Goal: Information Seeking & Learning: Learn about a topic

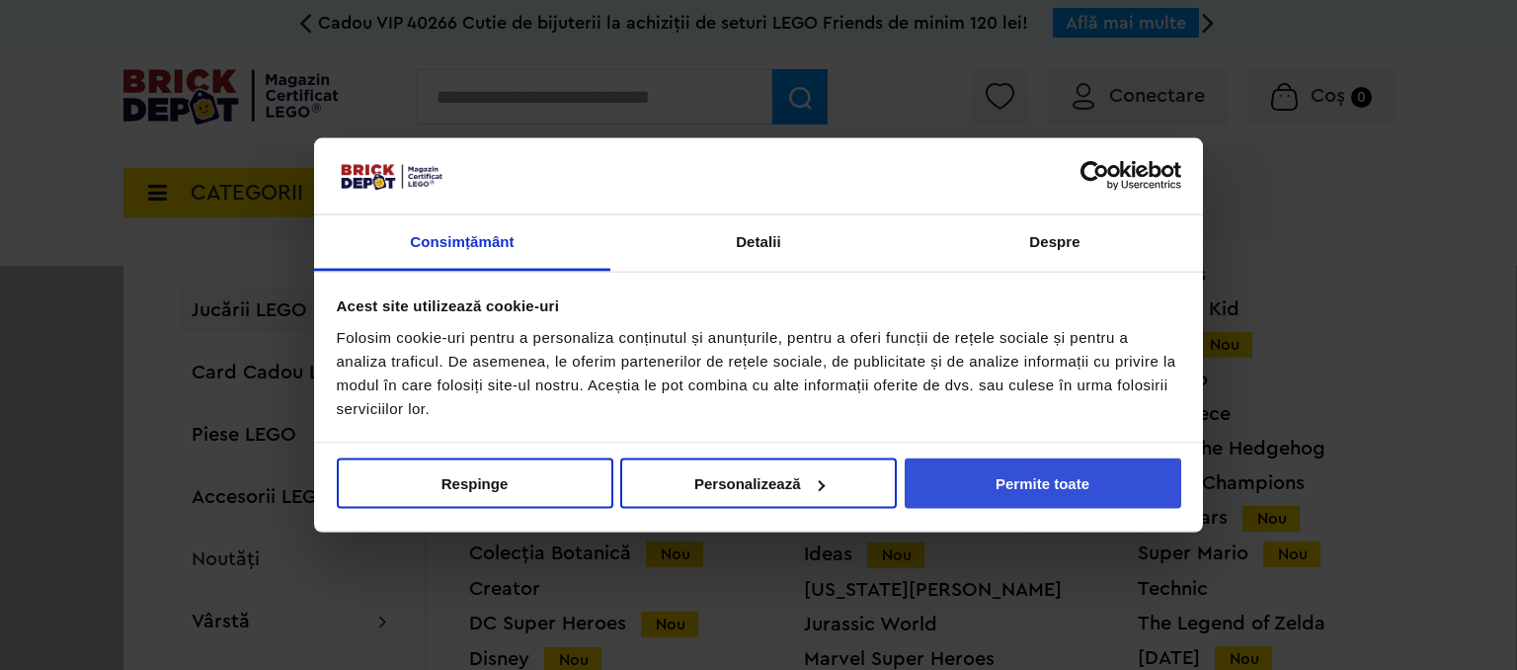
click at [1066, 473] on button "Permite toate" at bounding box center [1043, 483] width 277 height 50
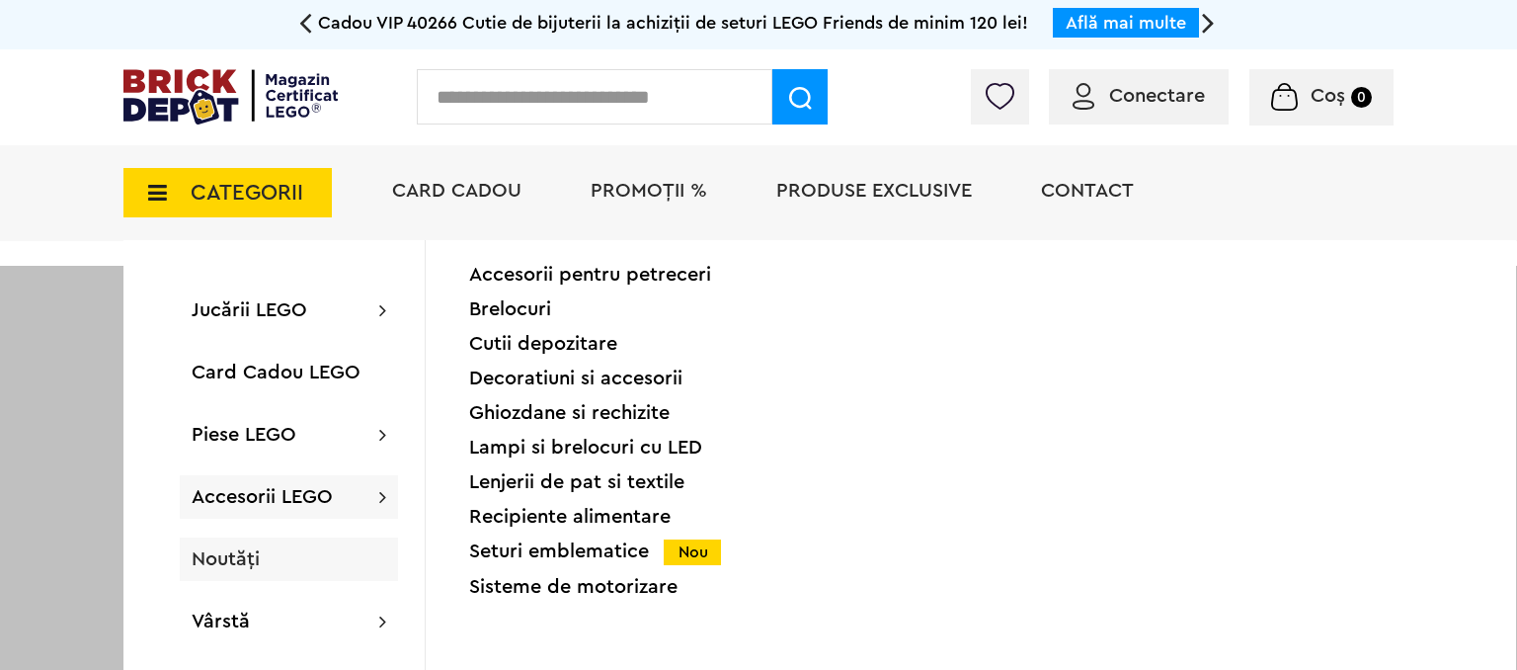
click at [241, 557] on span "Noutăți" at bounding box center [226, 559] width 68 height 20
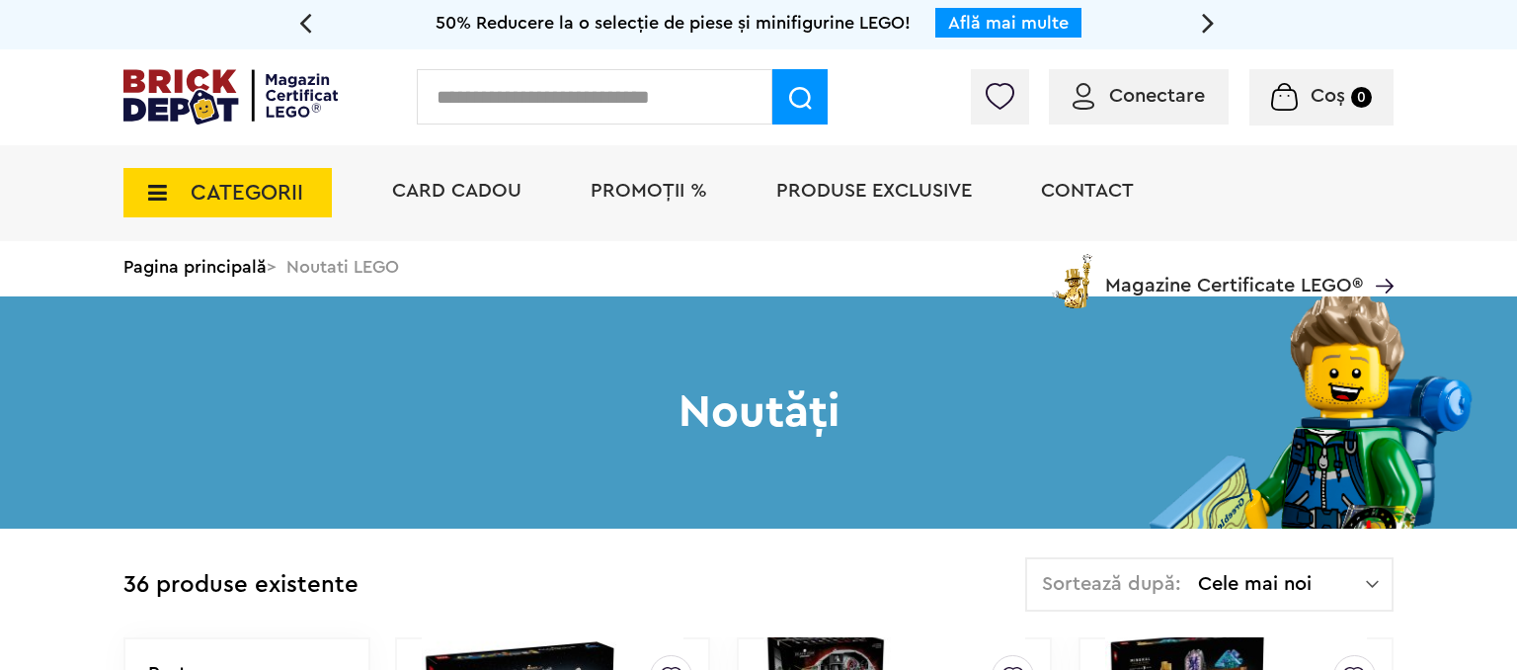
click at [271, 204] on span "CATEGORII" at bounding box center [247, 193] width 113 height 22
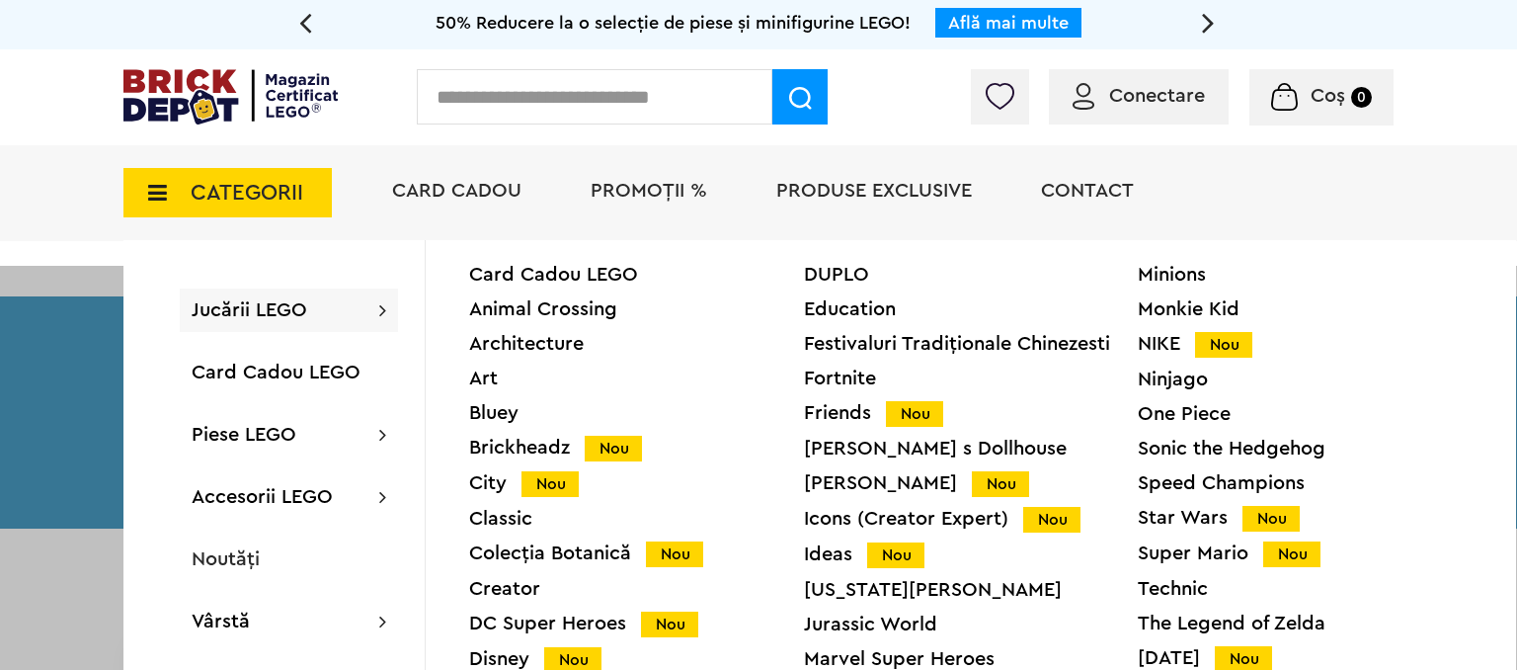
click at [1177, 352] on div "NIKE Nou" at bounding box center [1305, 344] width 335 height 21
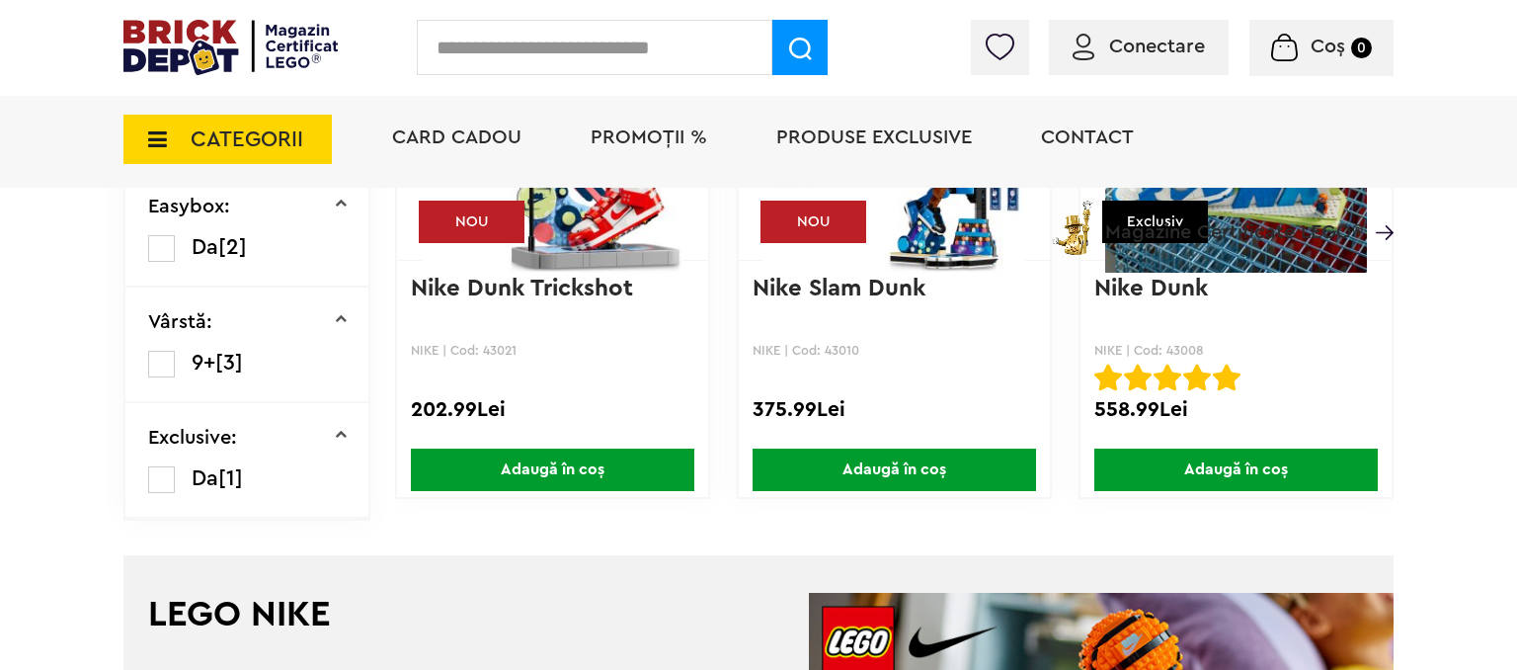
scroll to position [1147, 0]
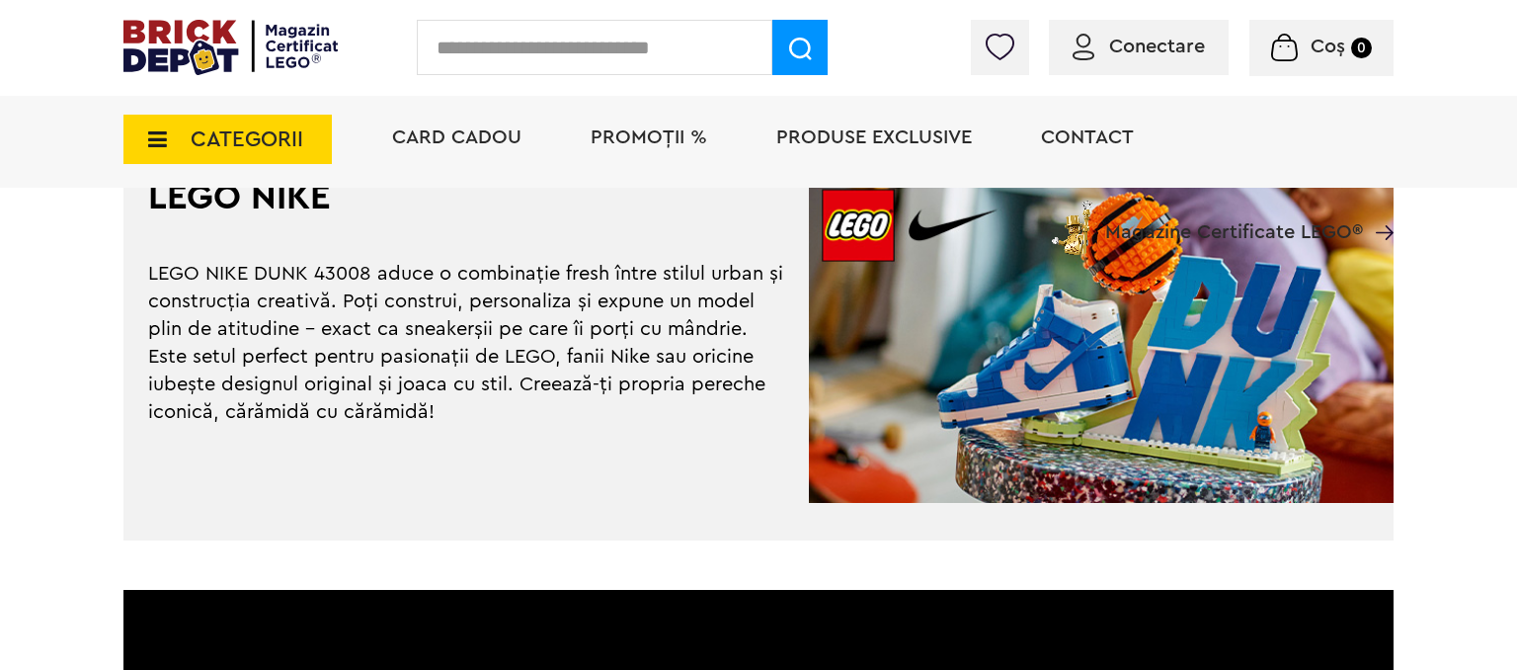
click at [171, 140] on span "CATEGORII" at bounding box center [227, 139] width 208 height 49
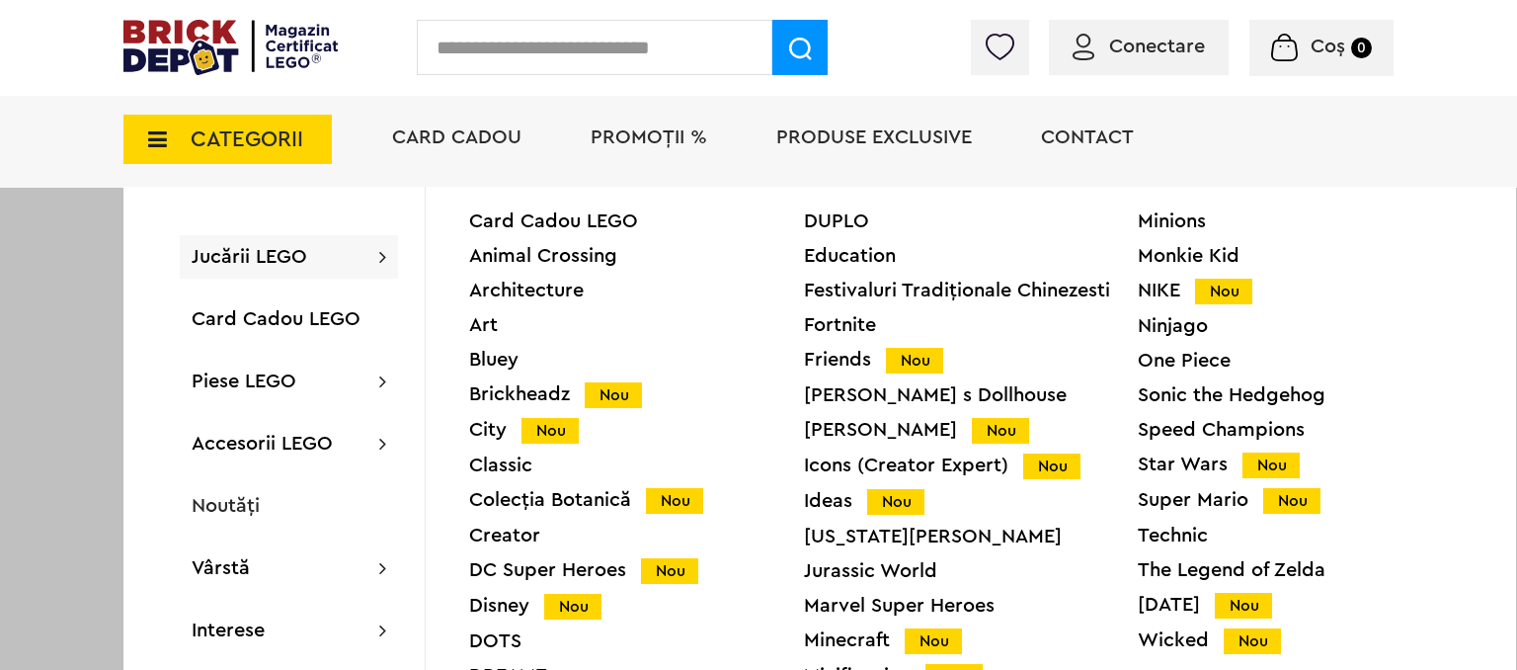
click at [846, 504] on div "Ideas Nou" at bounding box center [971, 501] width 335 height 21
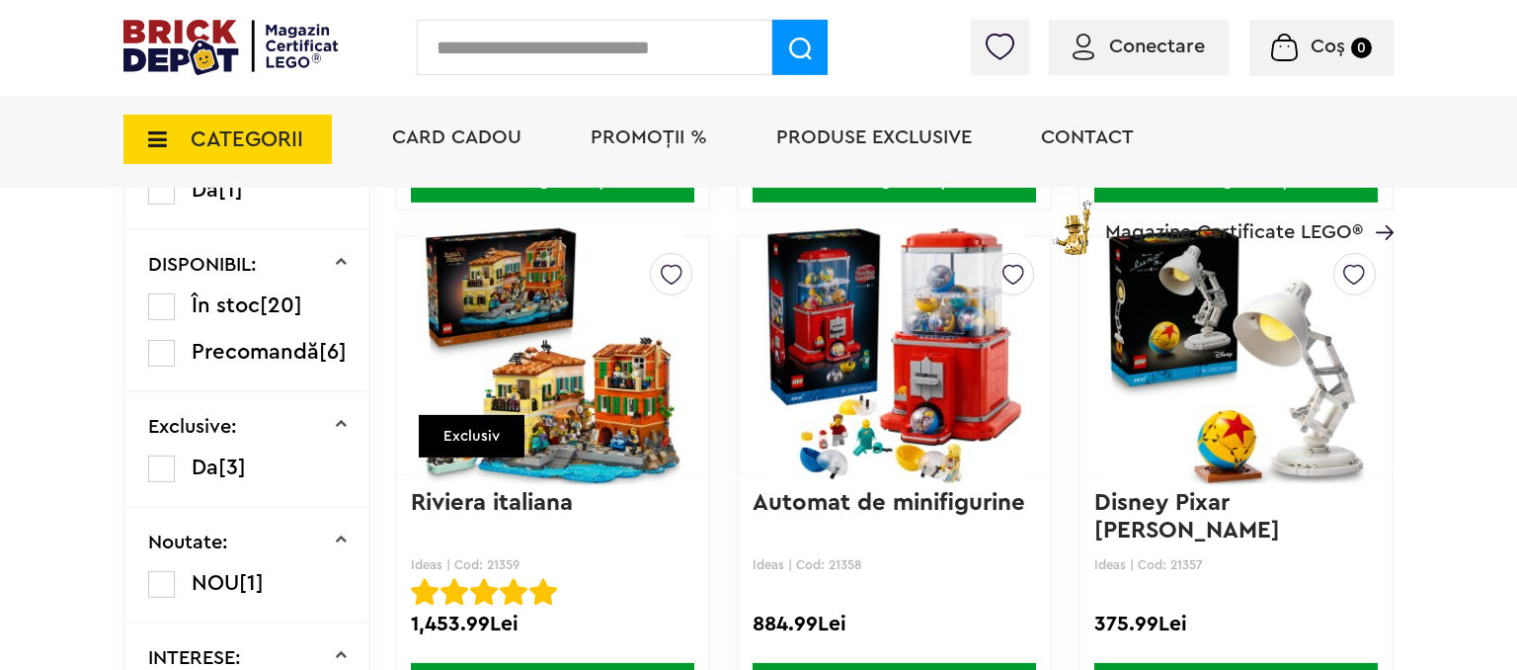
scroll to position [939, 0]
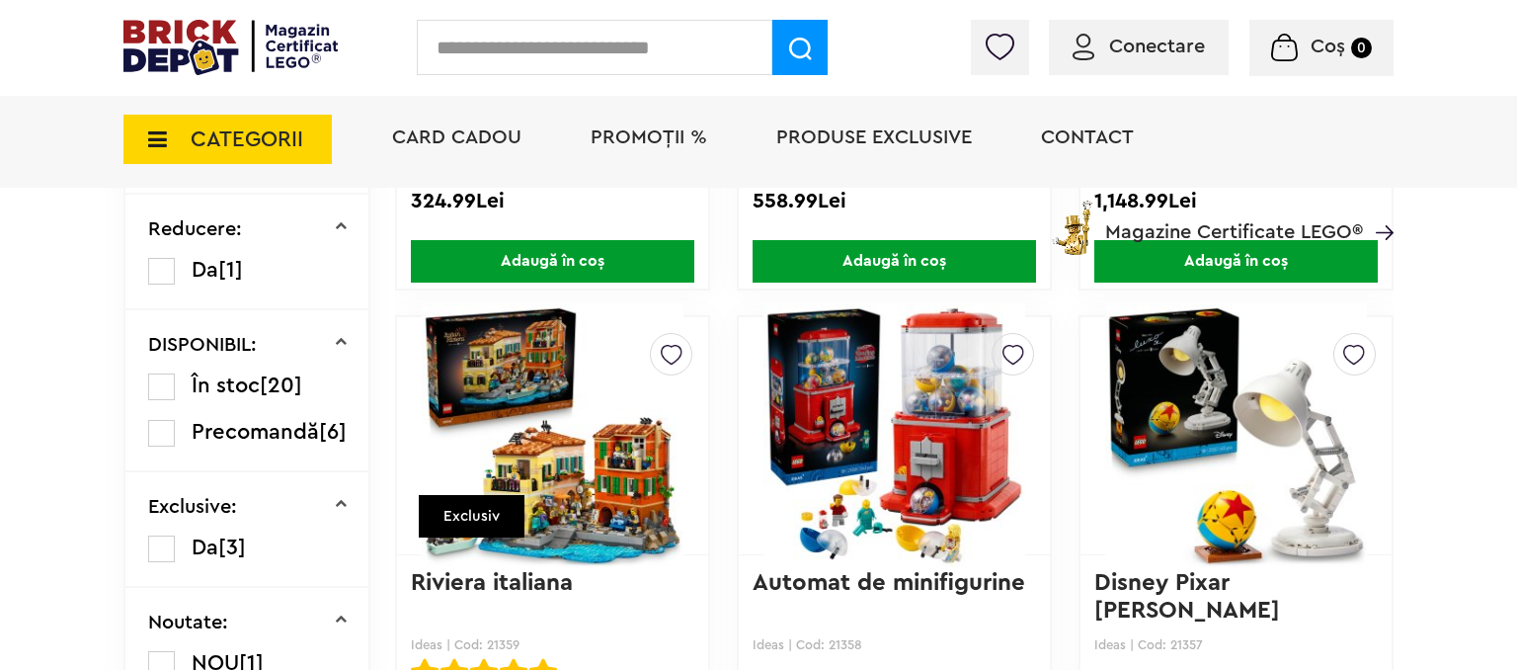
click at [1294, 537] on img at bounding box center [1236, 435] width 262 height 277
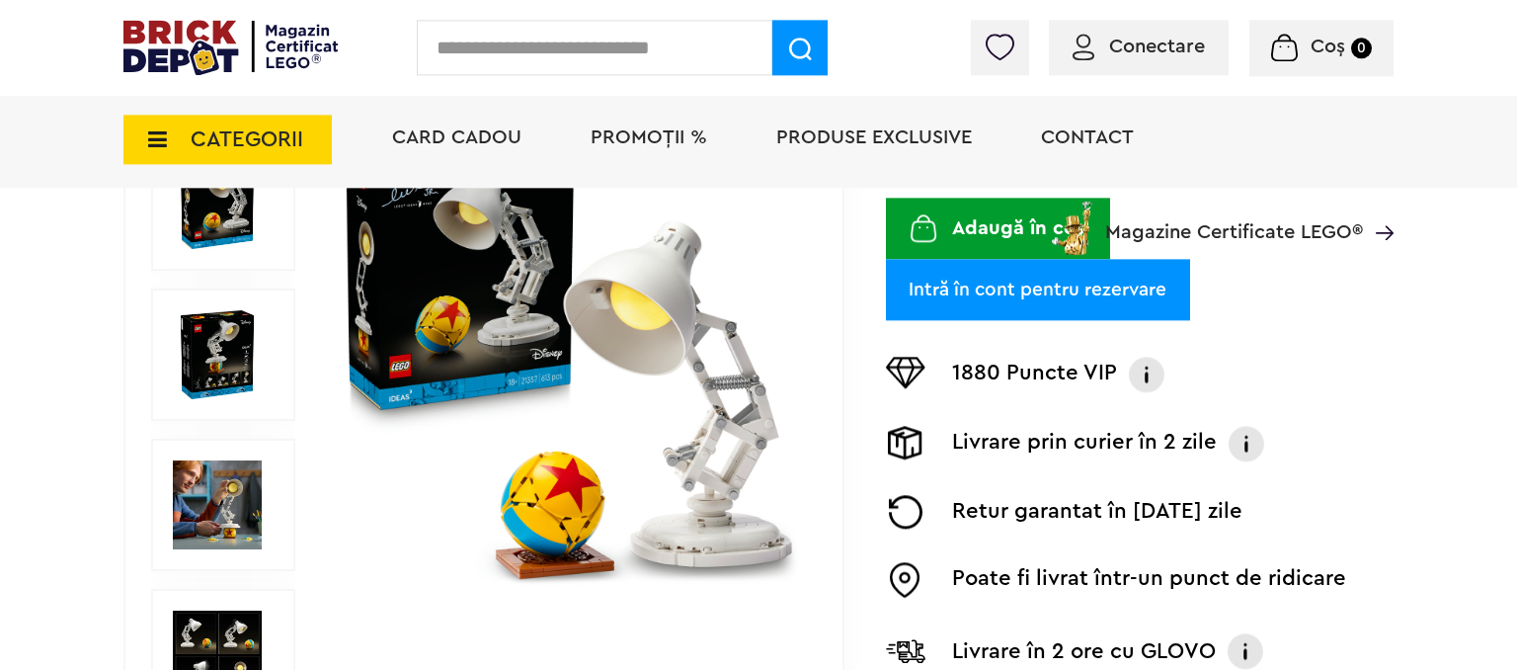
scroll to position [417, 0]
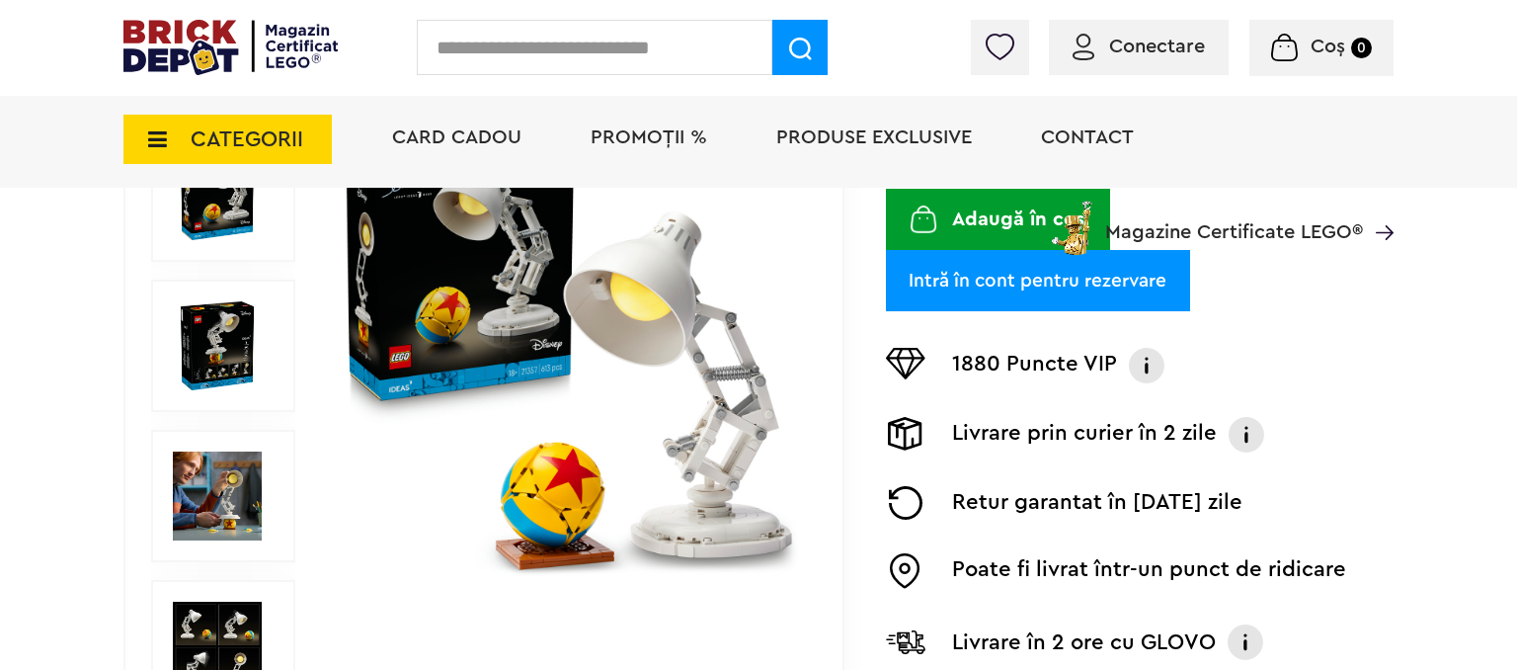
click at [252, 484] on img at bounding box center [217, 495] width 89 height 89
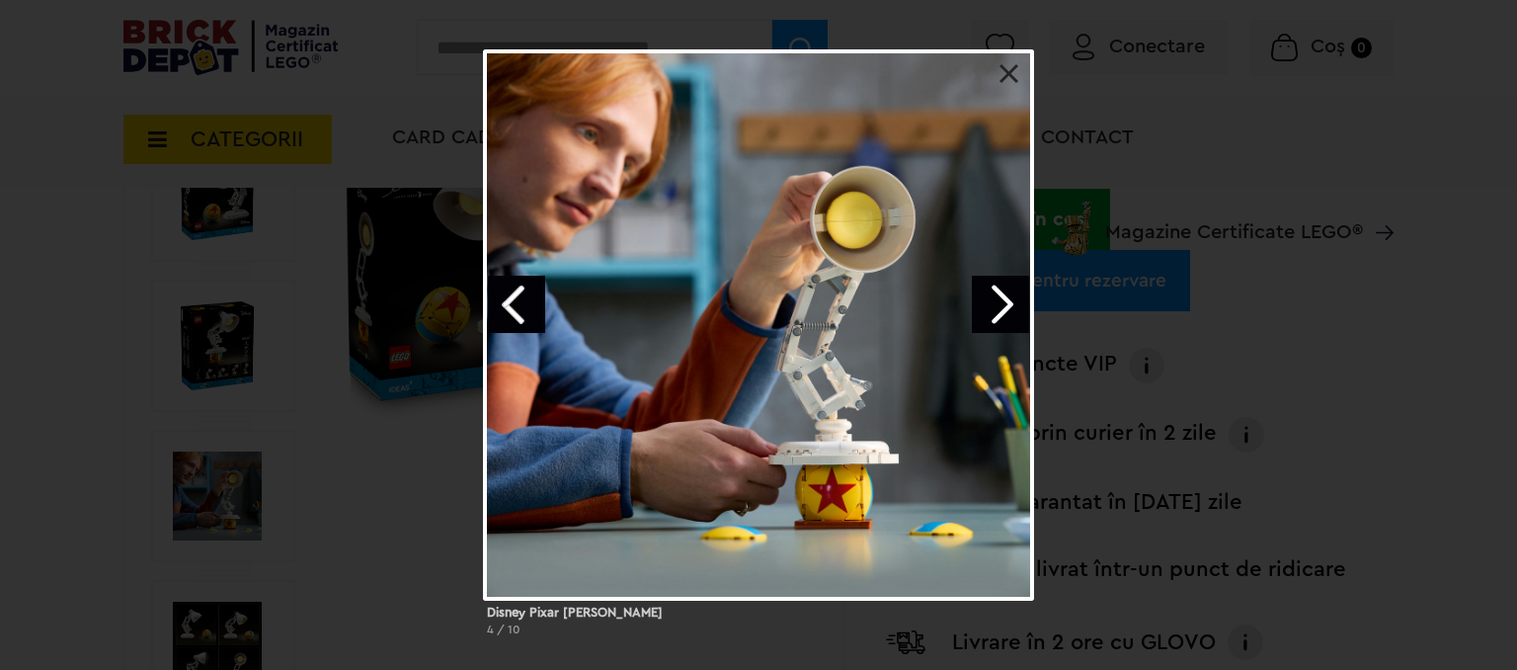
click at [1010, 306] on link "Next image" at bounding box center [1000, 304] width 57 height 57
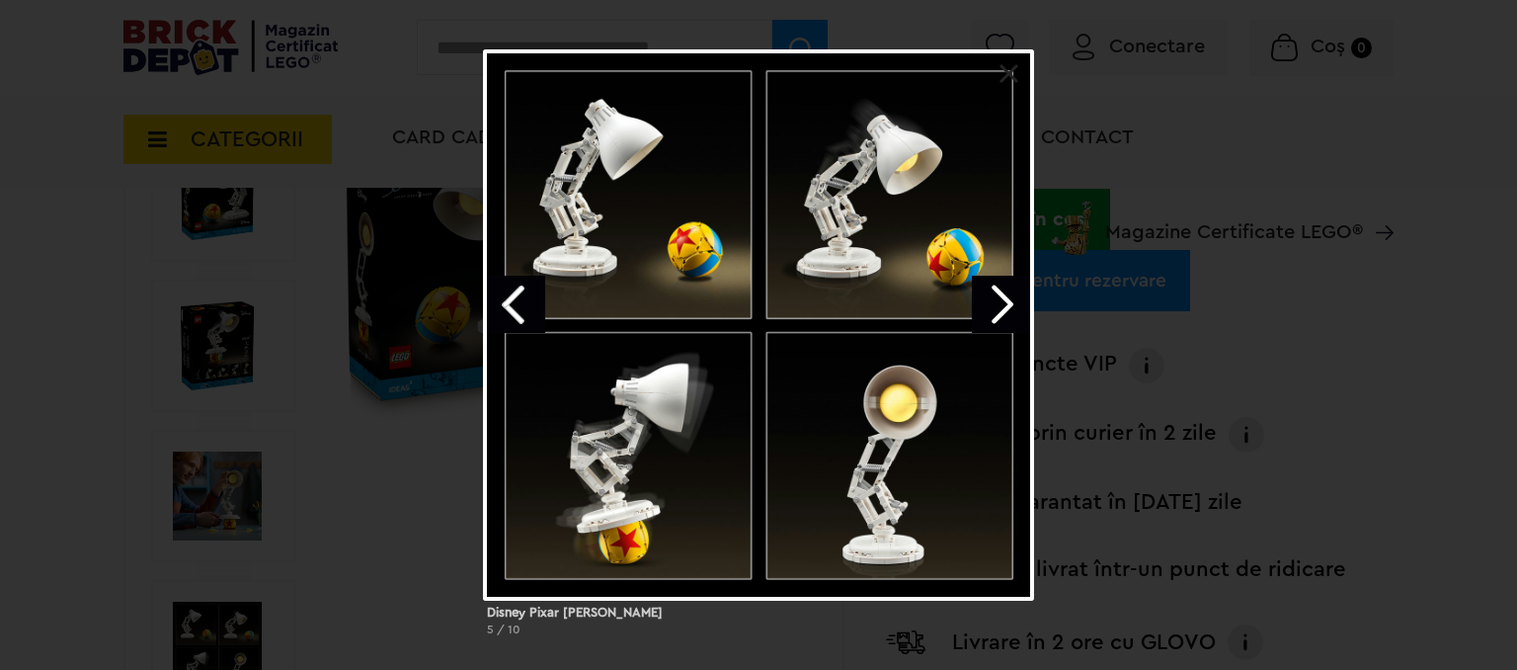
click at [1010, 306] on link "Next image" at bounding box center [1000, 304] width 57 height 57
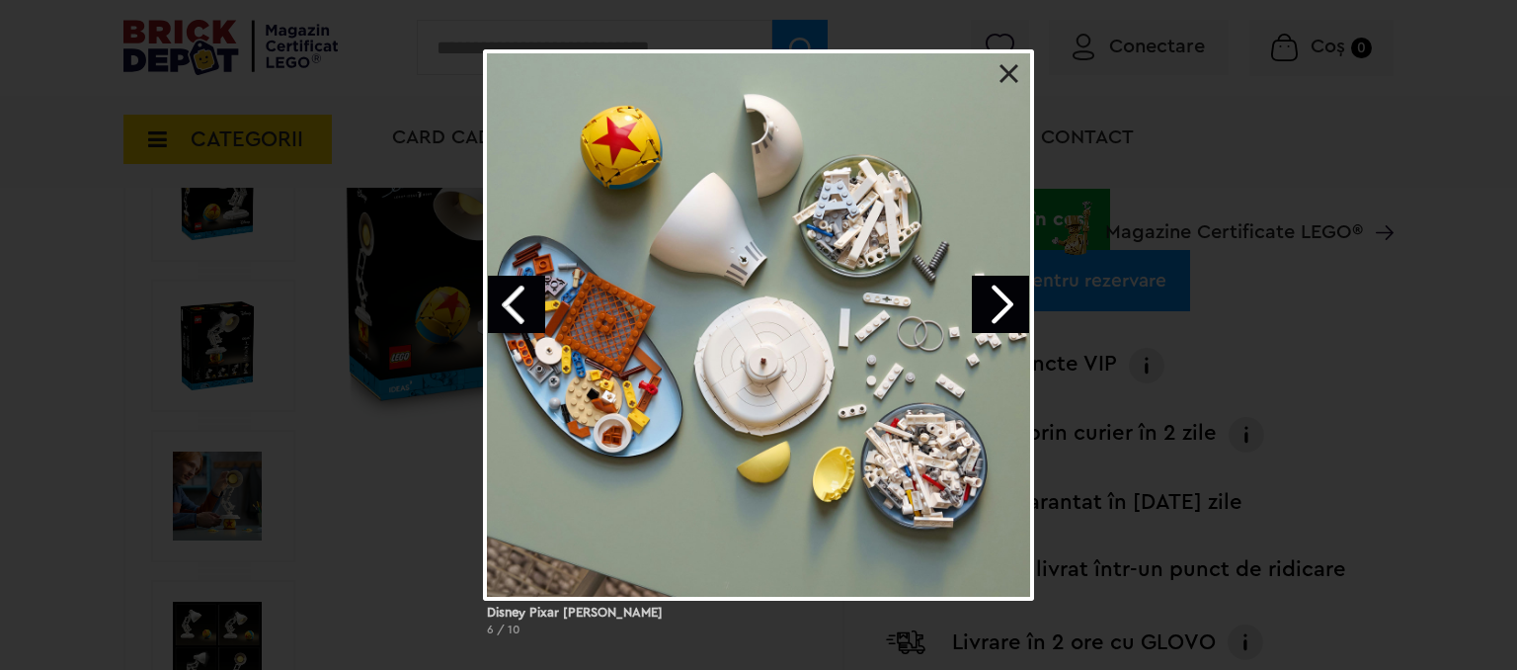
click at [1010, 306] on link "Next image" at bounding box center [1000, 304] width 57 height 57
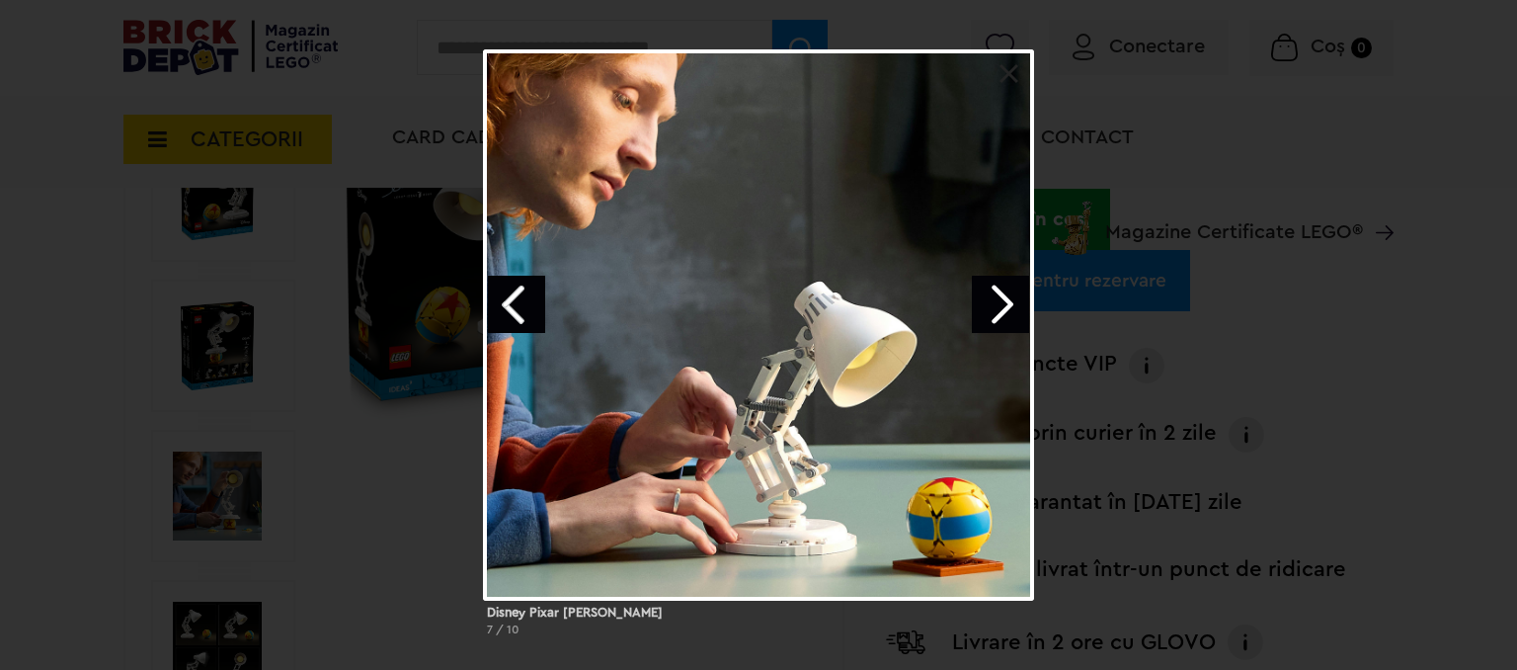
click at [1010, 306] on link "Next image" at bounding box center [1000, 304] width 57 height 57
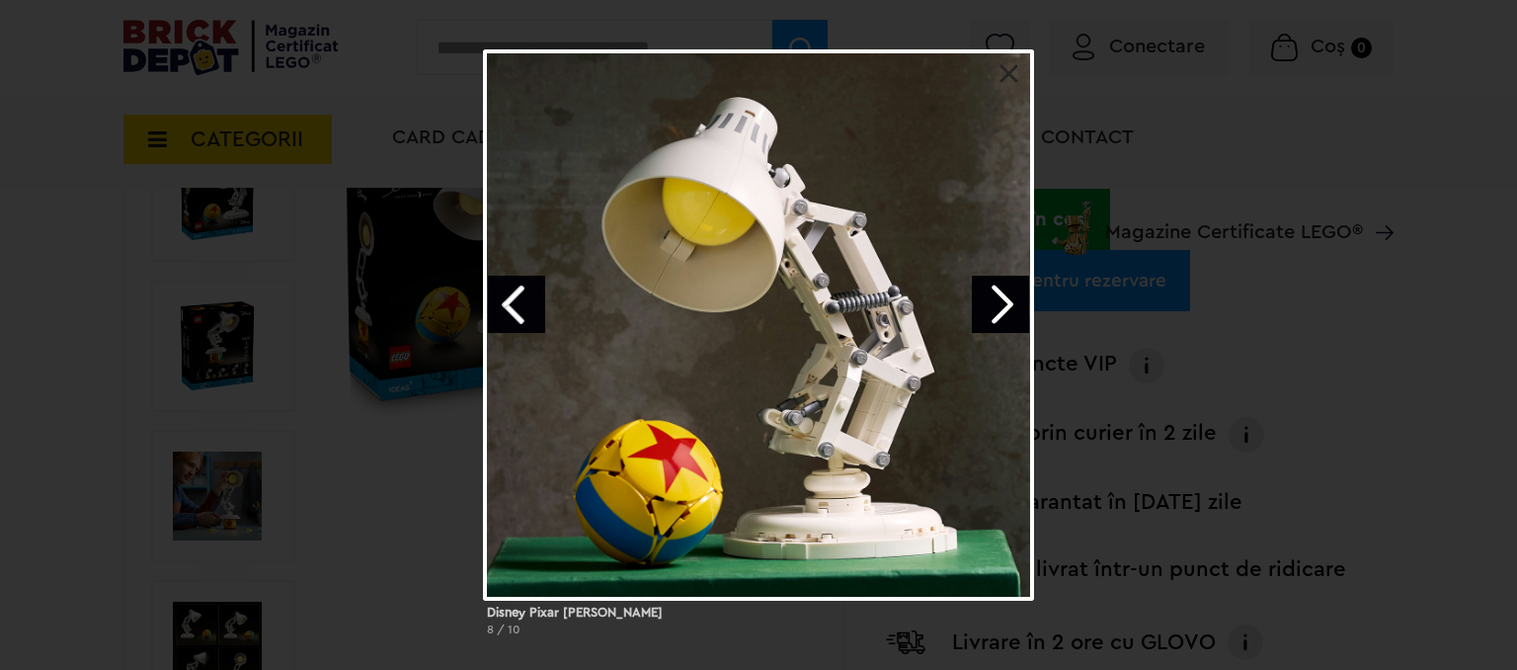
click at [1010, 306] on link "Next image" at bounding box center [1000, 304] width 57 height 57
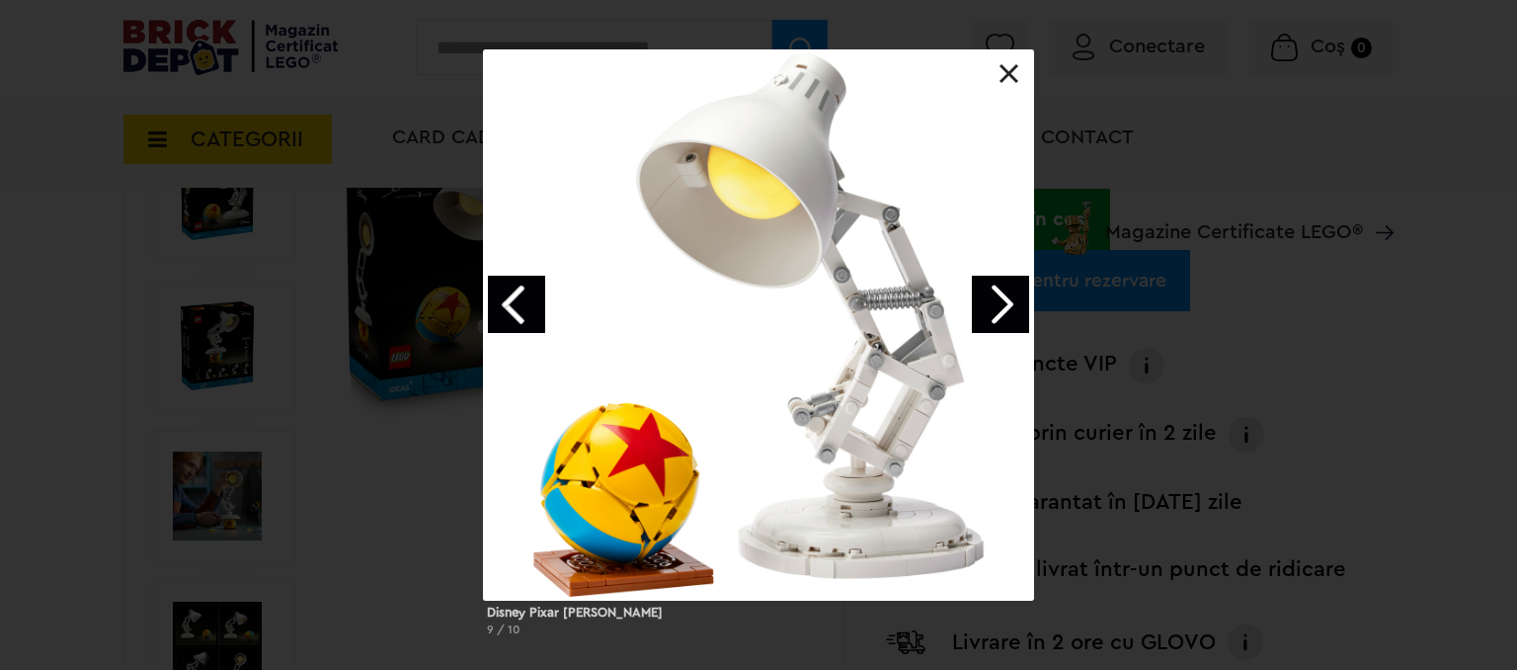
click at [1010, 306] on link "Next image" at bounding box center [1000, 304] width 57 height 57
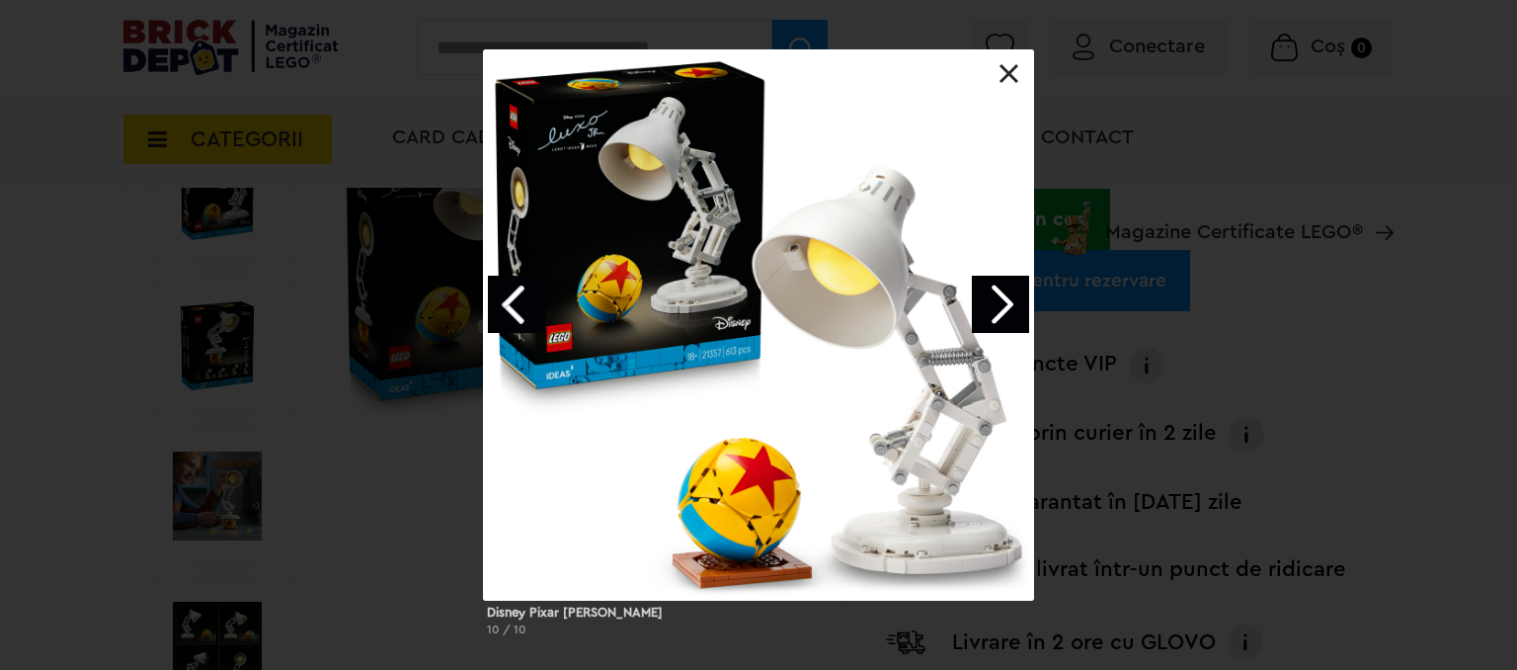
click at [1010, 306] on link "Next image" at bounding box center [1000, 304] width 57 height 57
click at [1024, 63] on div at bounding box center [758, 324] width 551 height 551
click at [1010, 78] on link at bounding box center [1010, 74] width 20 height 20
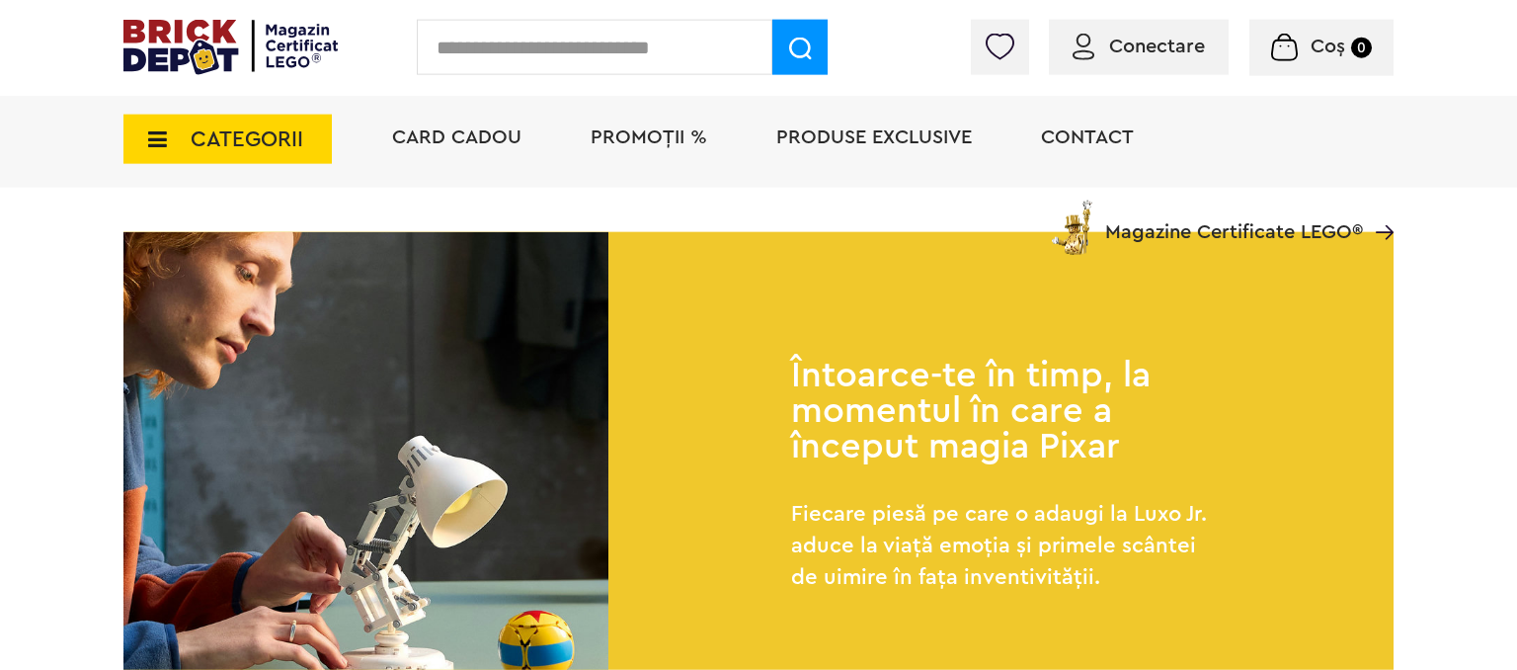
scroll to position [1252, 0]
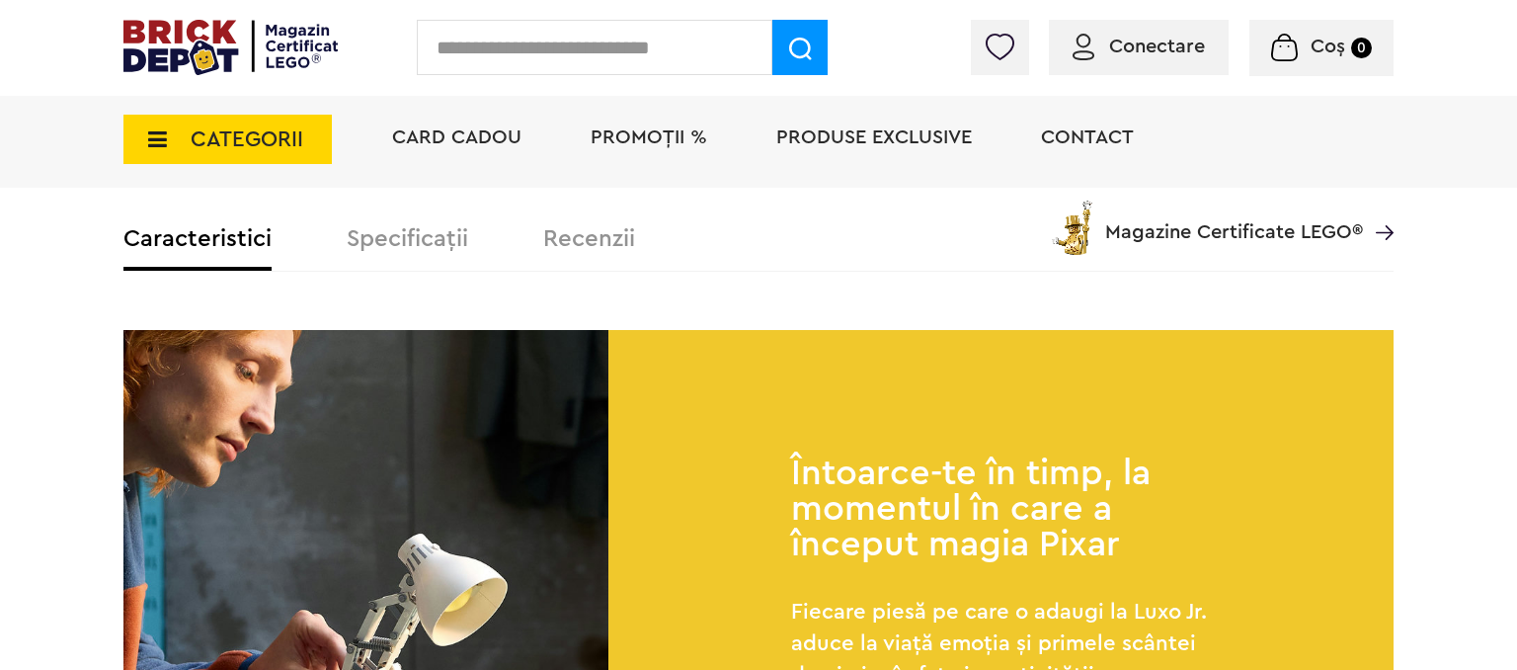
click at [401, 226] on div "Card Cadou PROMOȚII % Produse exclusive Contact Magazine Certificate LEGO®" at bounding box center [883, 173] width 1022 height 163
click at [402, 232] on div "Card Cadou PROMOȚII % Produse exclusive Contact Magazine Certificate LEGO®" at bounding box center [883, 173] width 1022 height 163
click at [409, 250] on div "Card Cadou PROMOȚII % Produse exclusive Contact Magazine Certificate LEGO®" at bounding box center [883, 173] width 1022 height 163
click at [416, 239] on div "Card Cadou PROMOȚII % Produse exclusive Contact Magazine Certificate LEGO®" at bounding box center [883, 173] width 1022 height 163
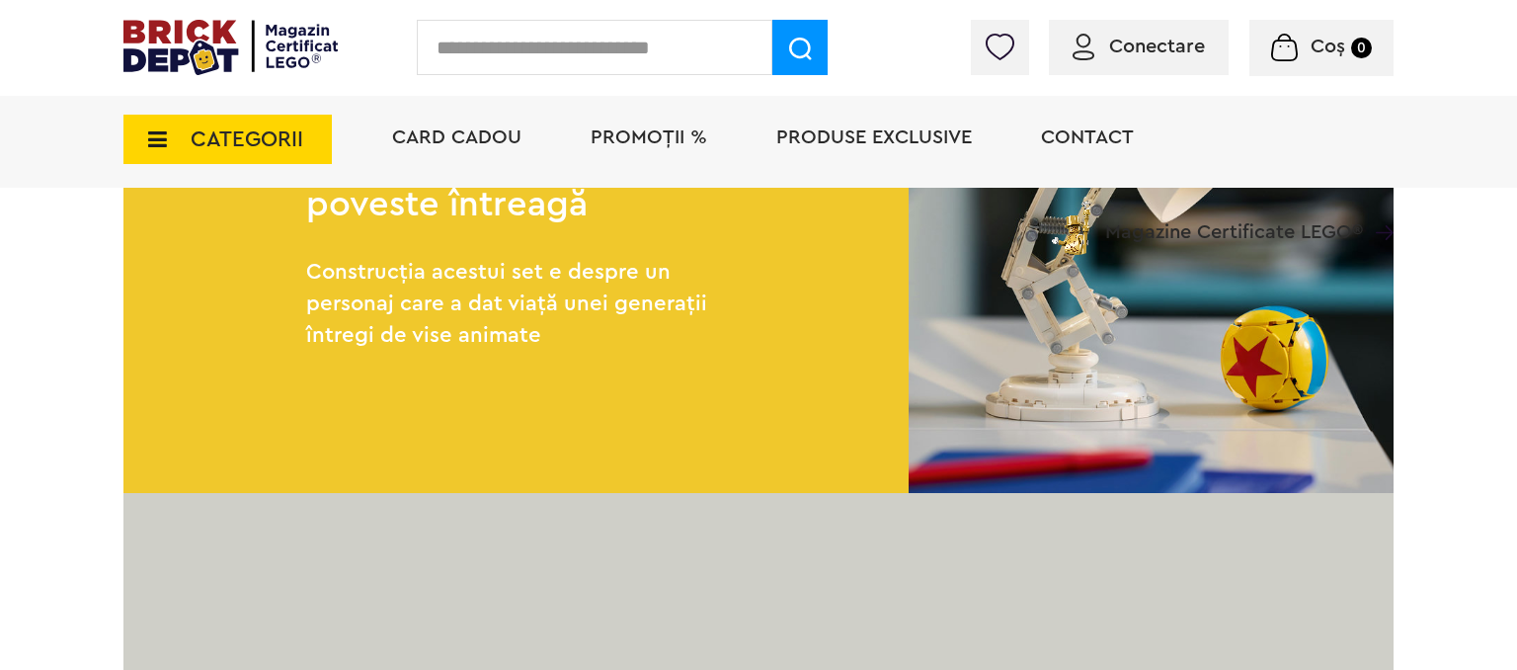
scroll to position [3338, 0]
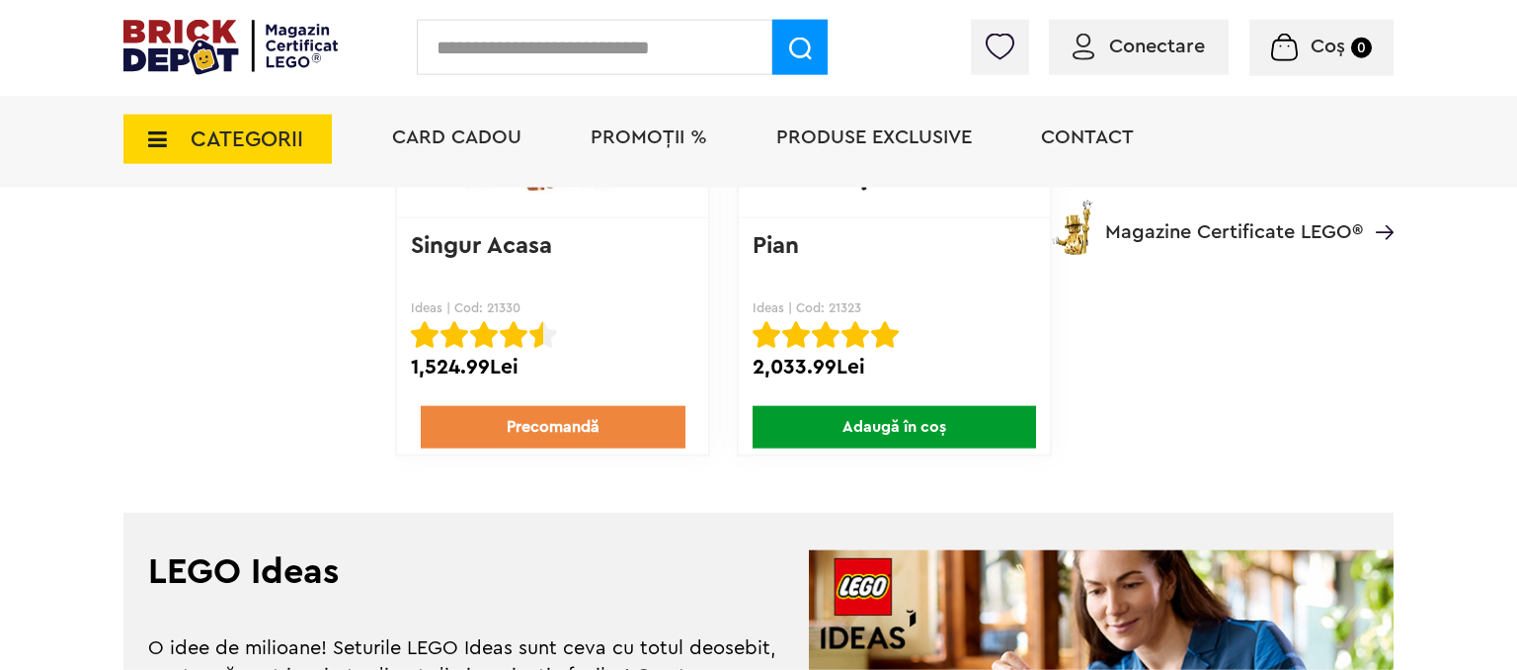
scroll to position [4798, 0]
